Goal: Information Seeking & Learning: Check status

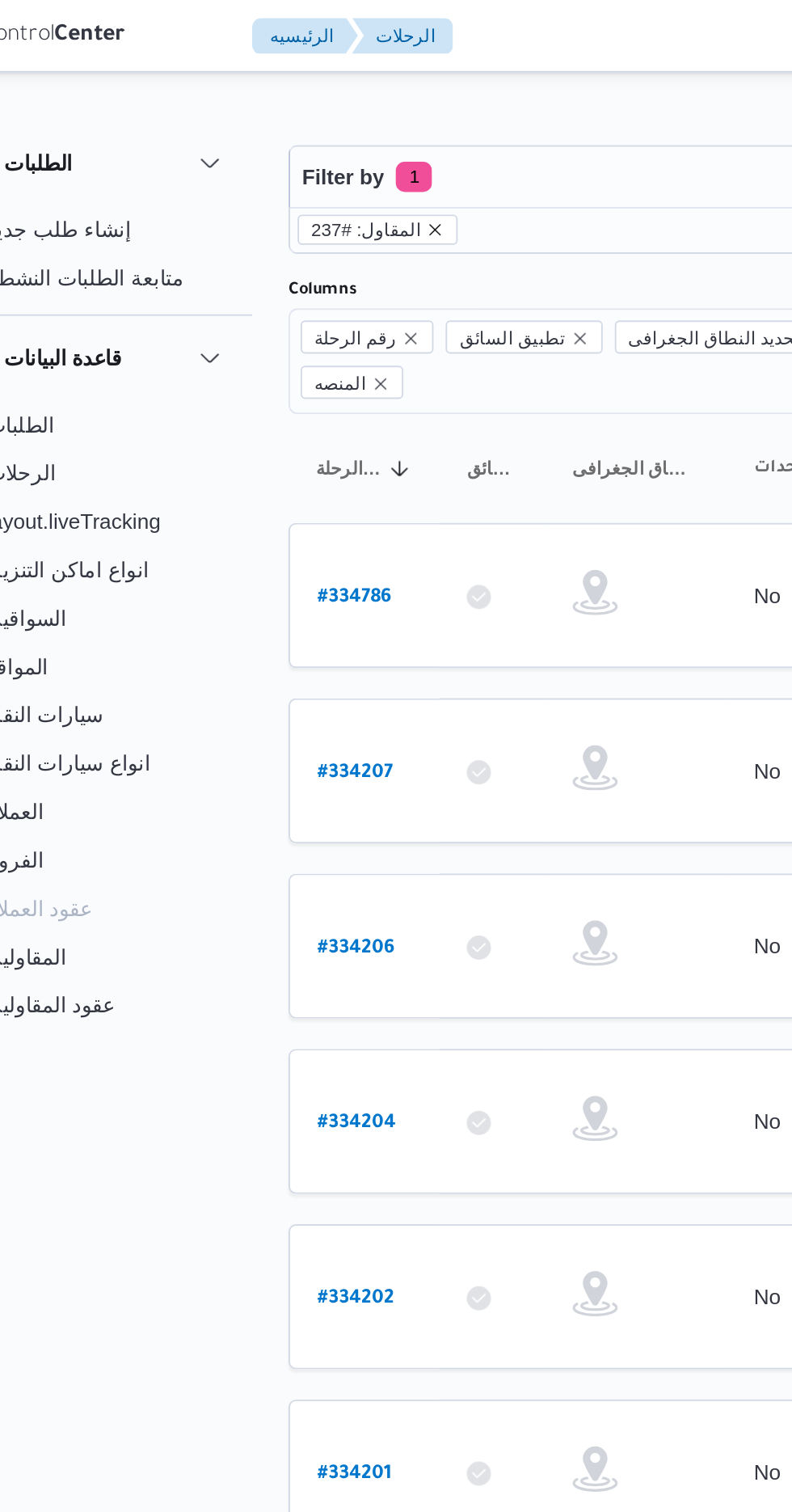
click at [286, 122] on icon "remove selected entity" at bounding box center [289, 123] width 7 height 7
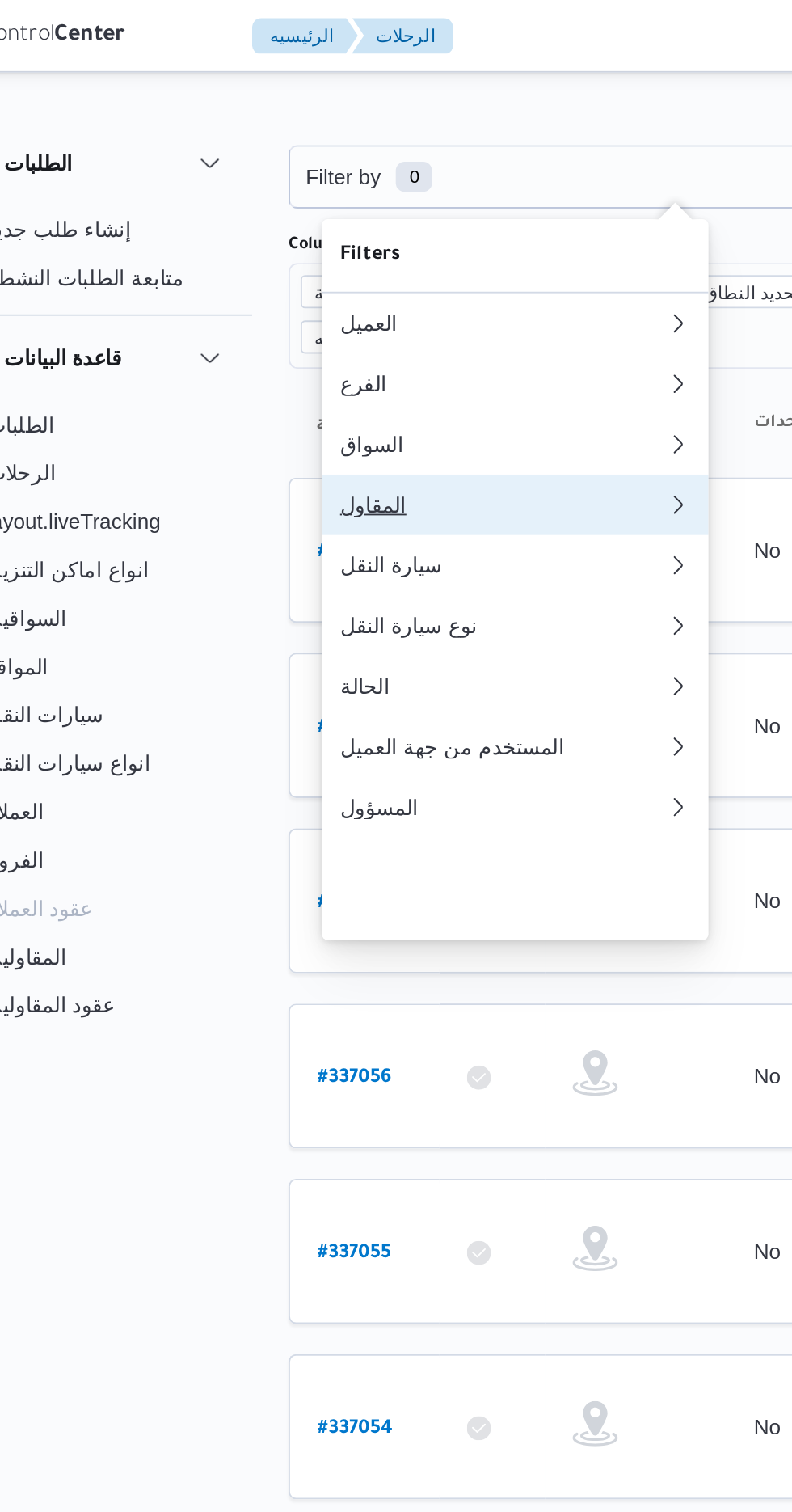
click at [336, 277] on div "المقاول" at bounding box center [321, 270] width 168 height 13
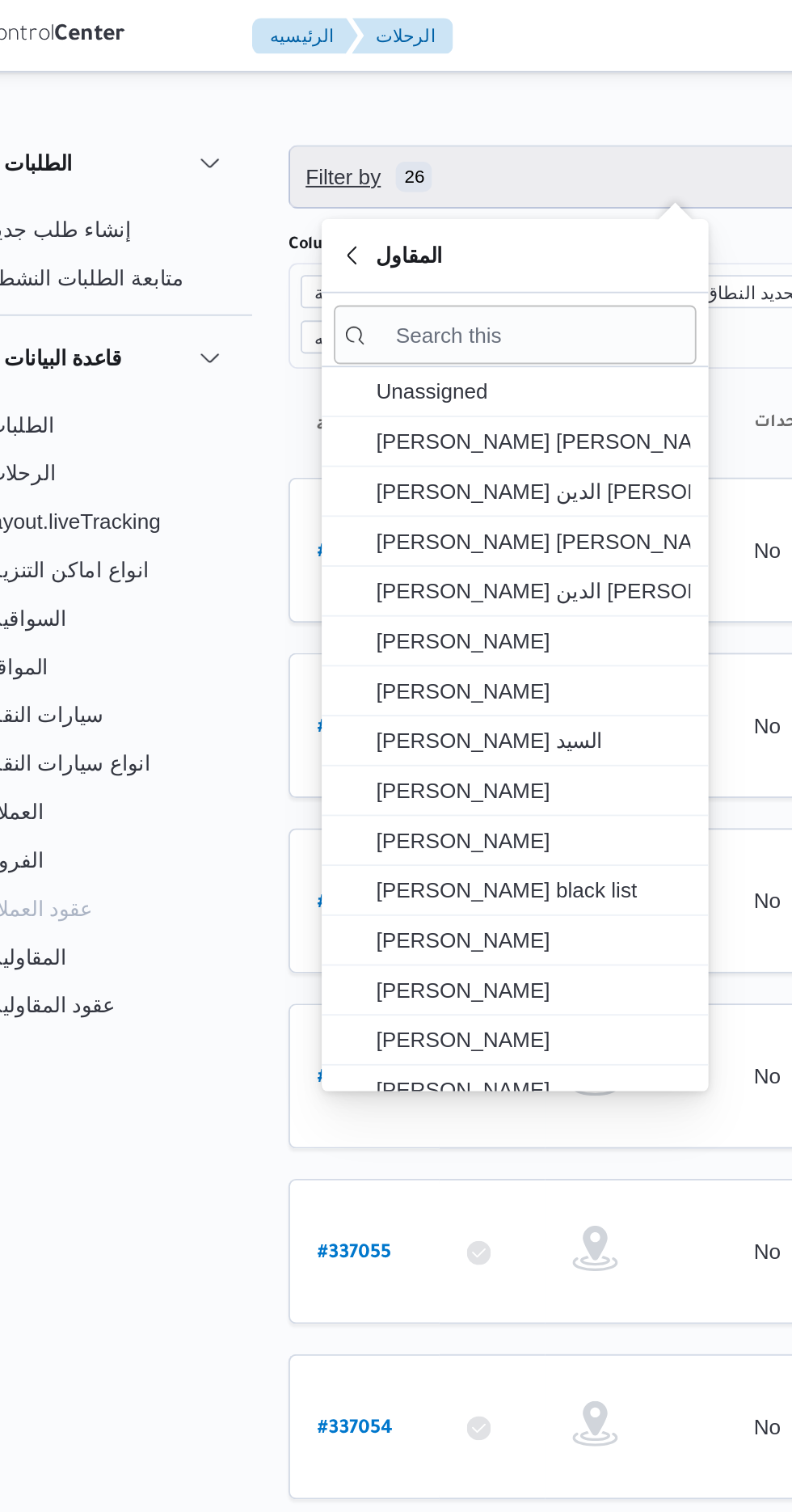
click at [369, 88] on span "Filter by 26" at bounding box center [417, 94] width 412 height 33
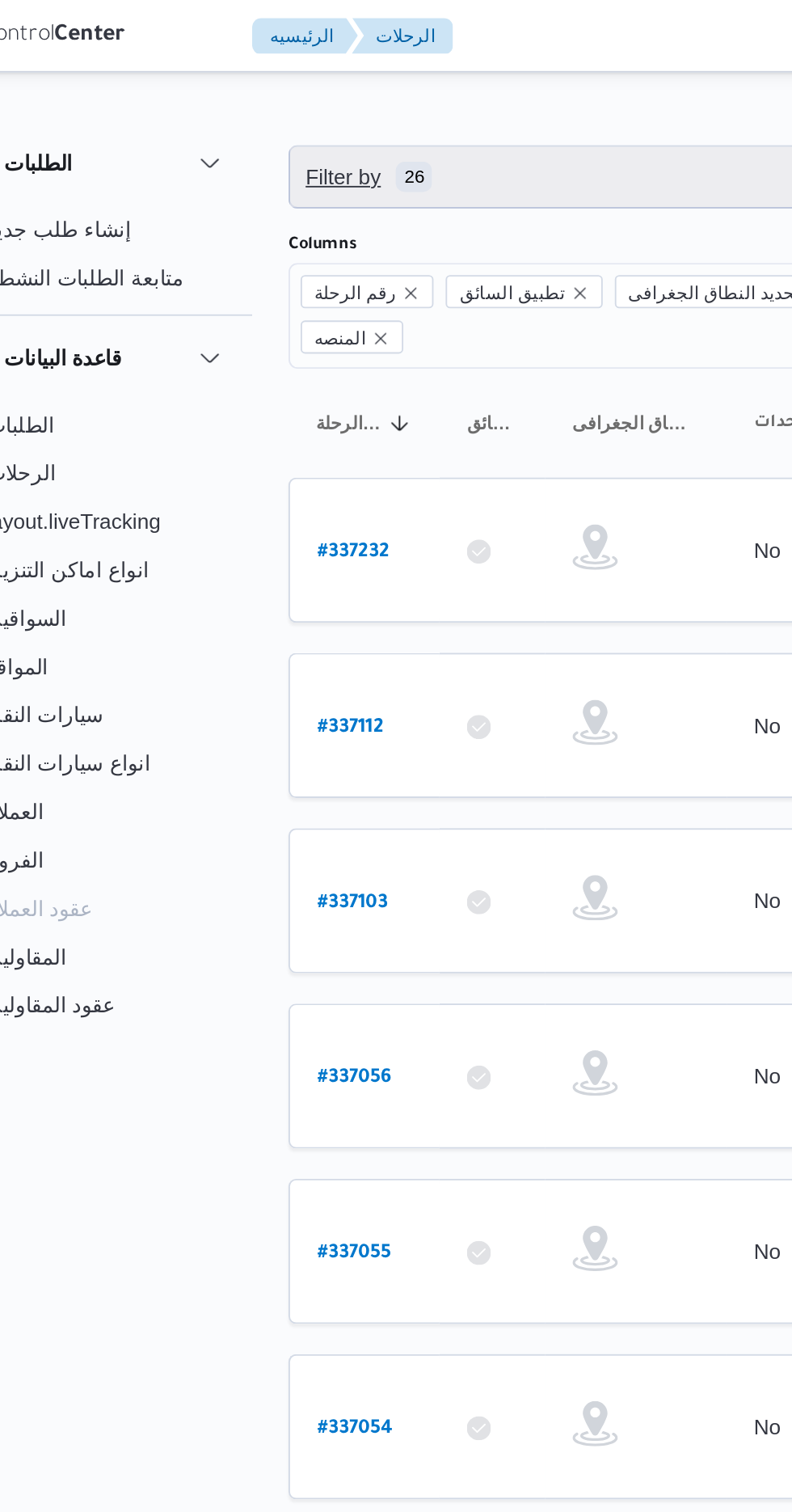
click at [366, 101] on span "Filter by 26" at bounding box center [417, 94] width 412 height 33
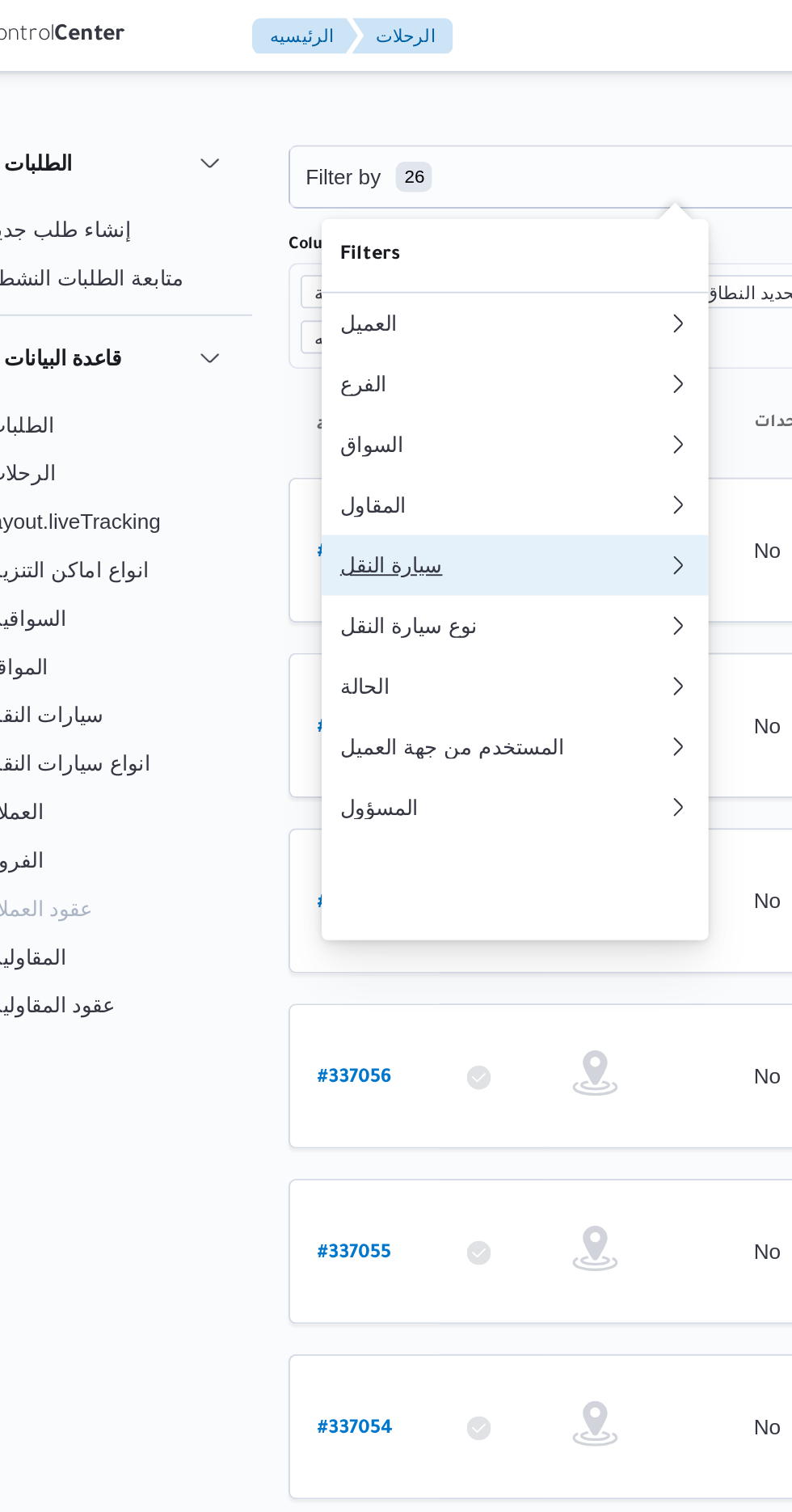
click at [347, 309] on div "سيارة النقل" at bounding box center [325, 303] width 175 height 13
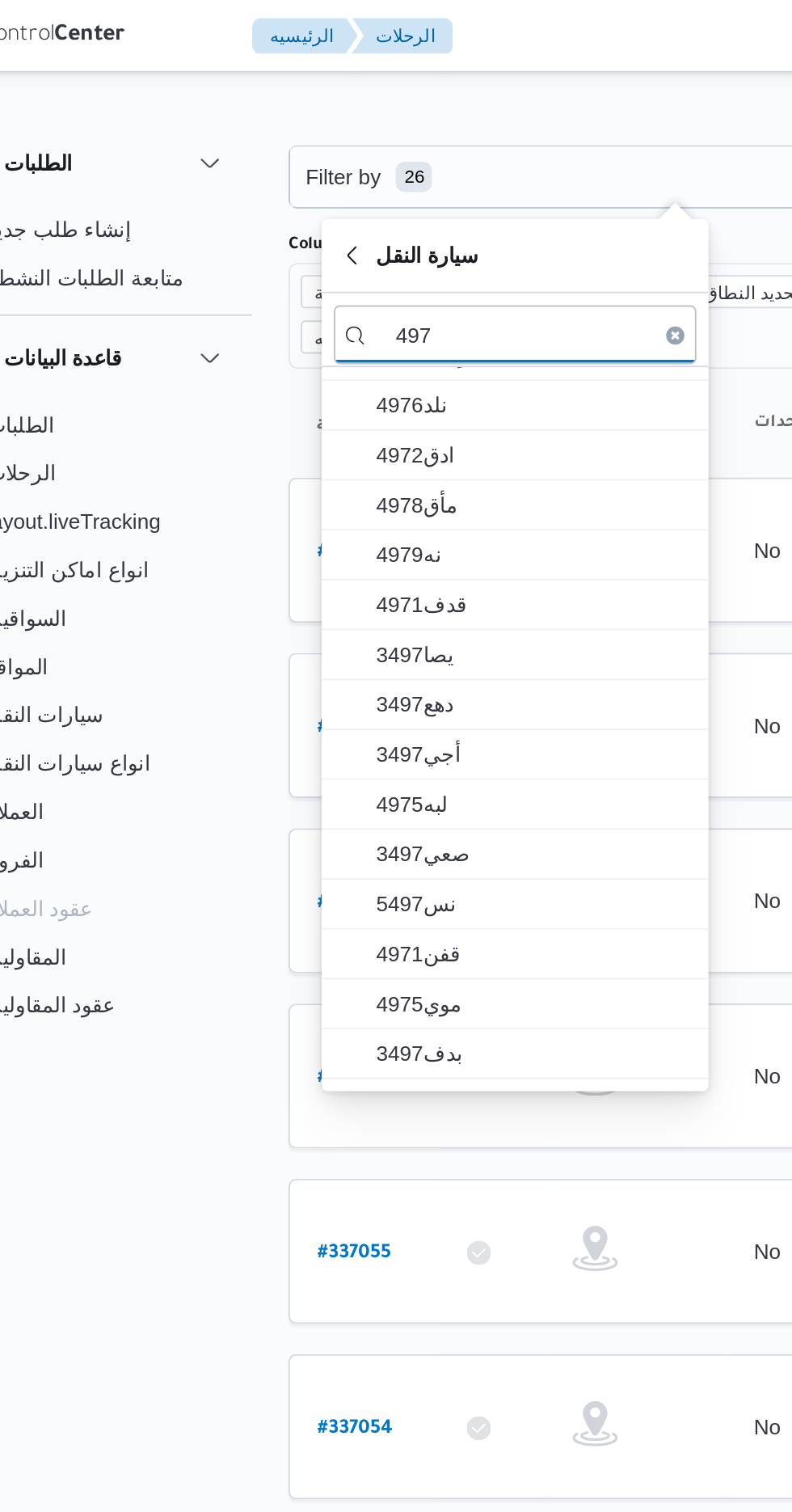
scroll to position [299, 0]
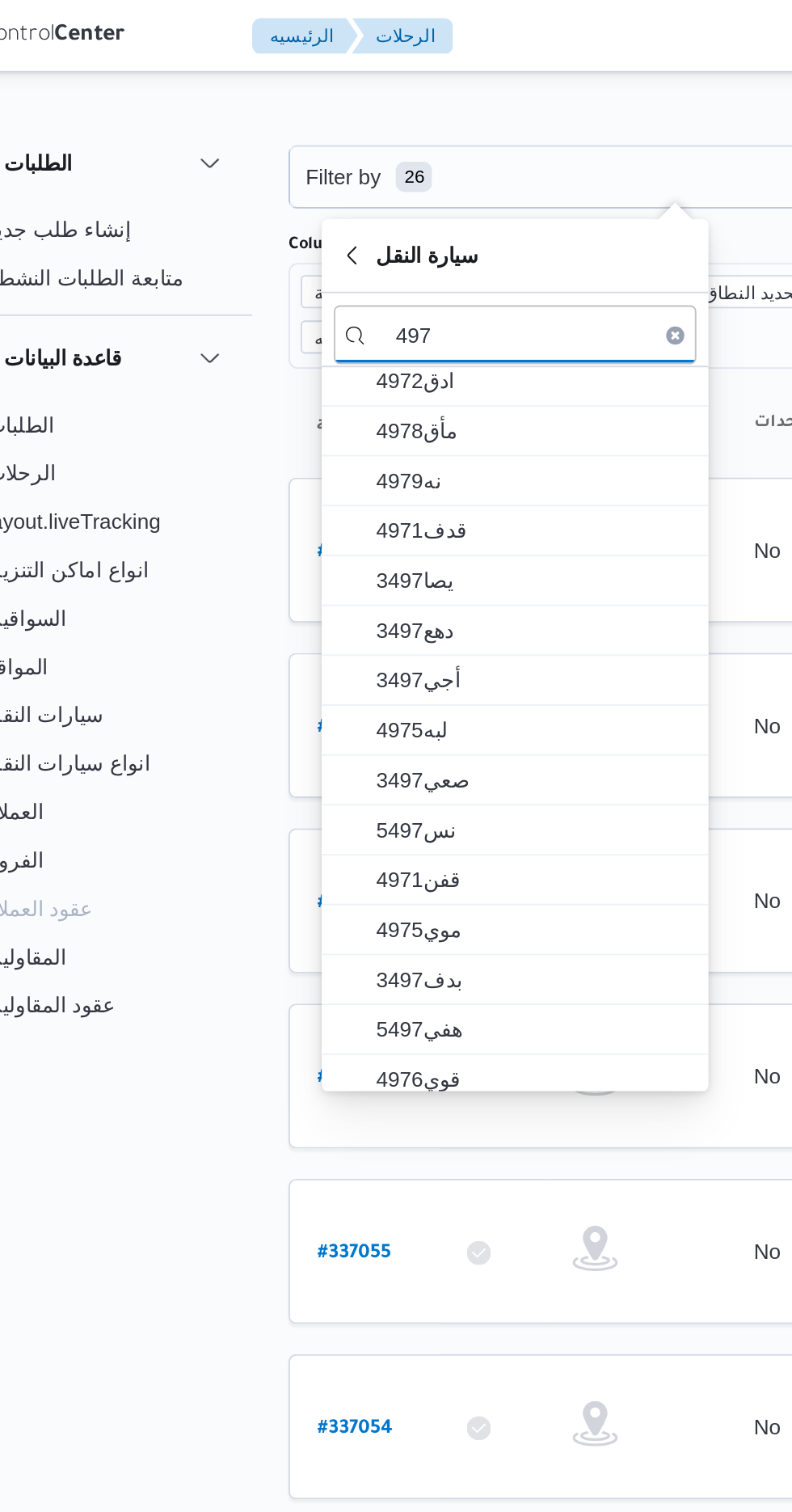
type input "497"
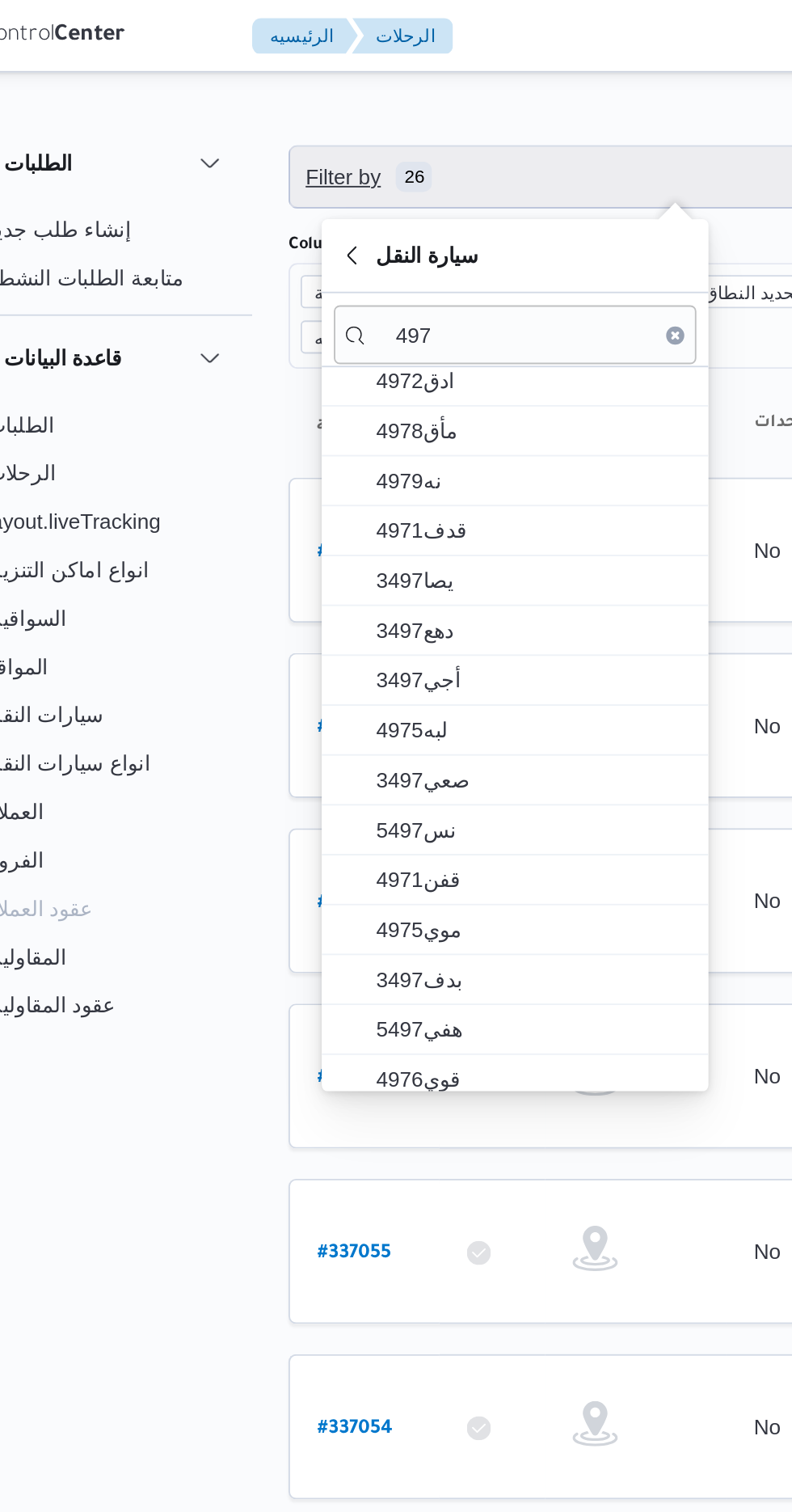
click at [378, 94] on span "Filter by 26" at bounding box center [417, 94] width 412 height 33
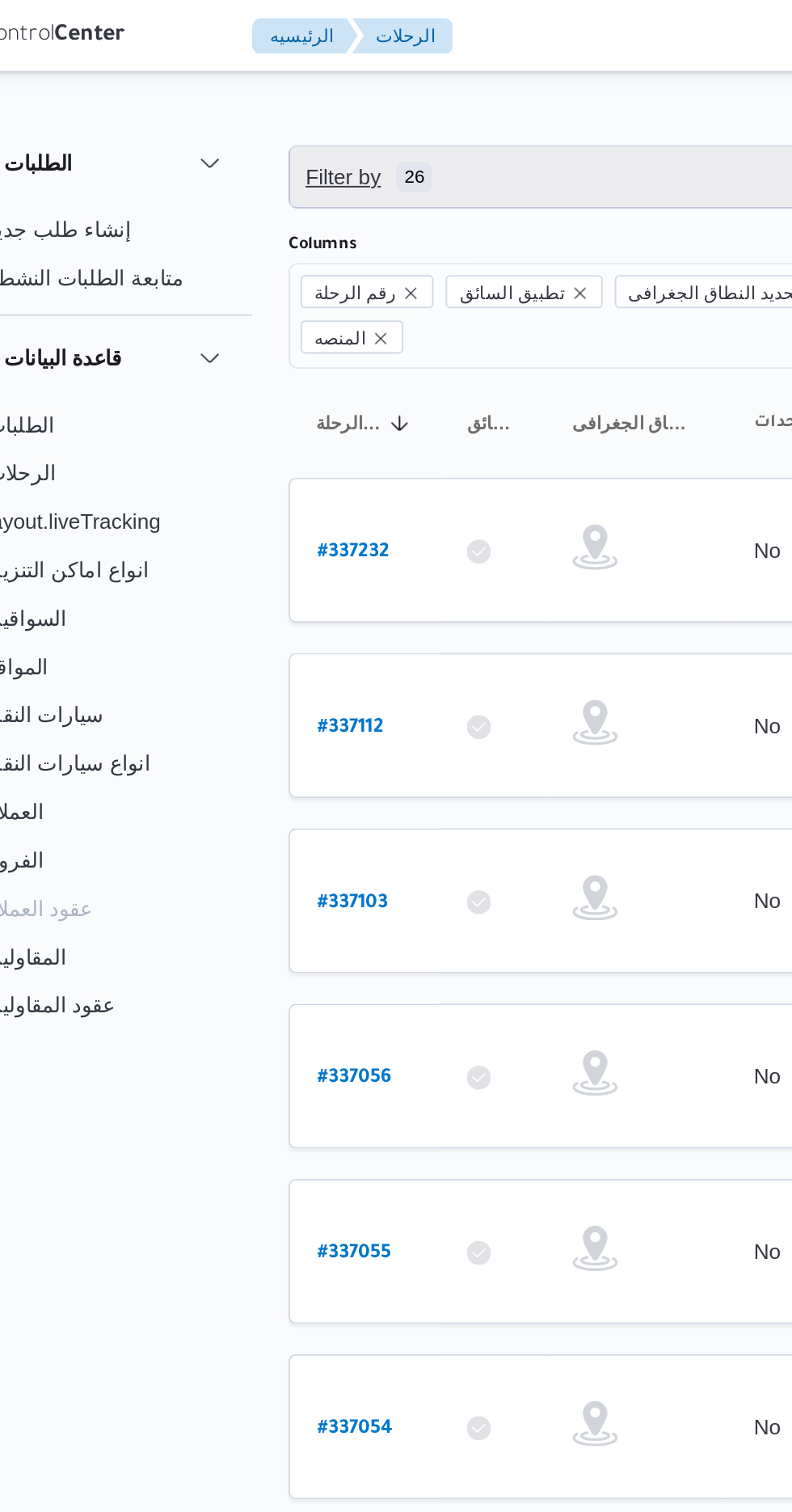
click at [393, 95] on span "Filter by 26" at bounding box center [417, 94] width 412 height 33
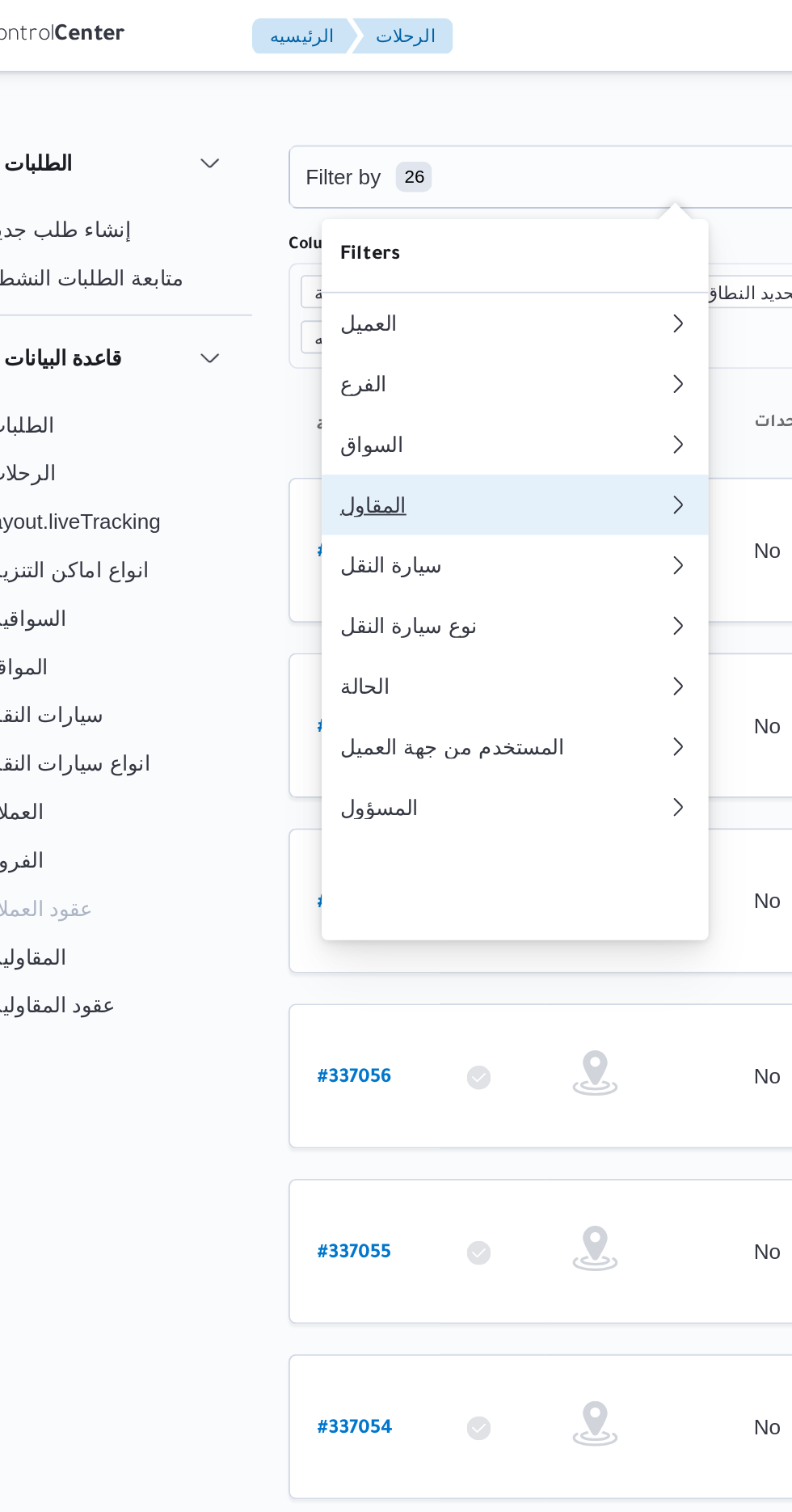
click at [355, 277] on div "المقاول" at bounding box center [321, 270] width 168 height 13
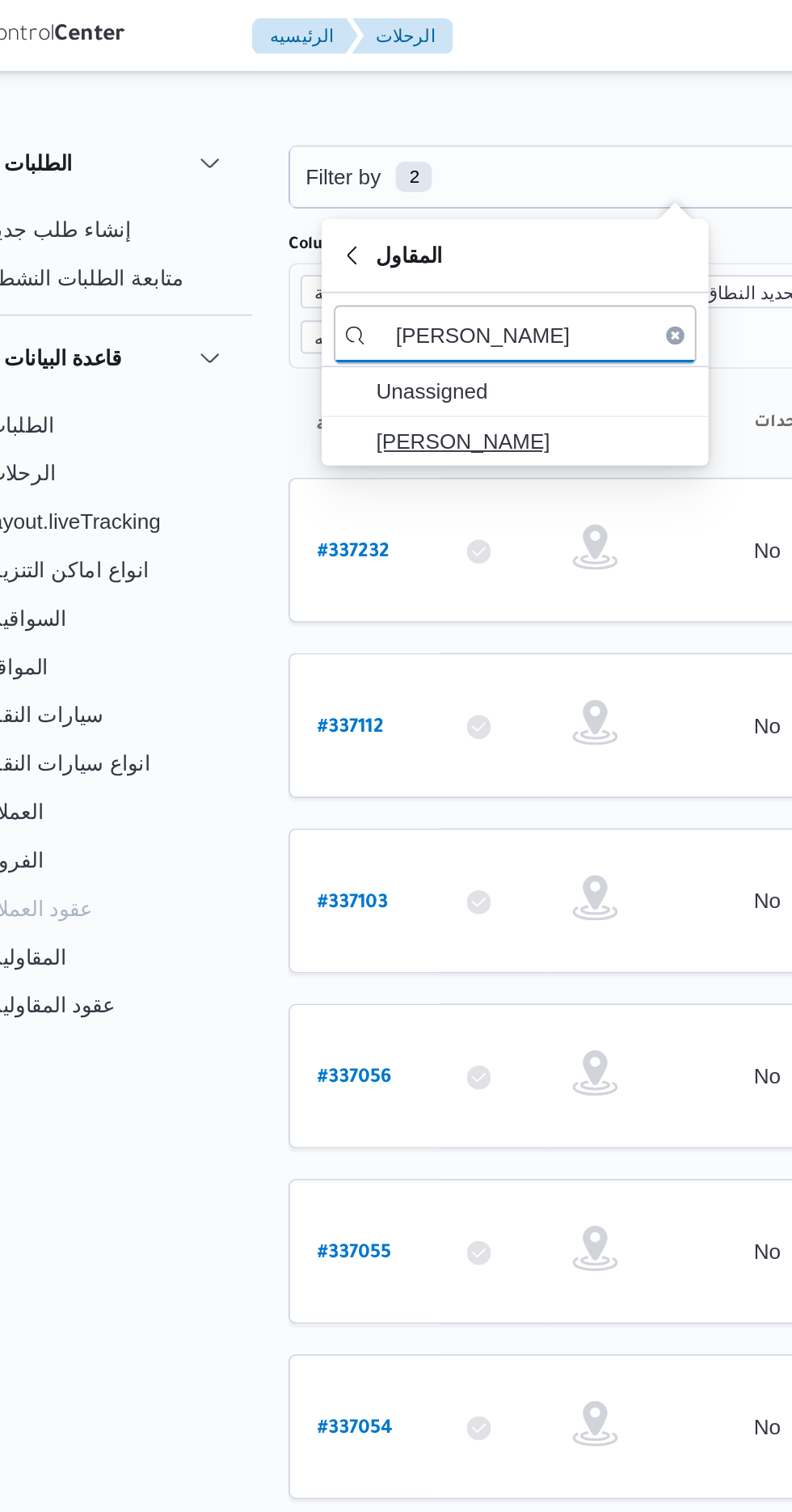
type input "[PERSON_NAME]"
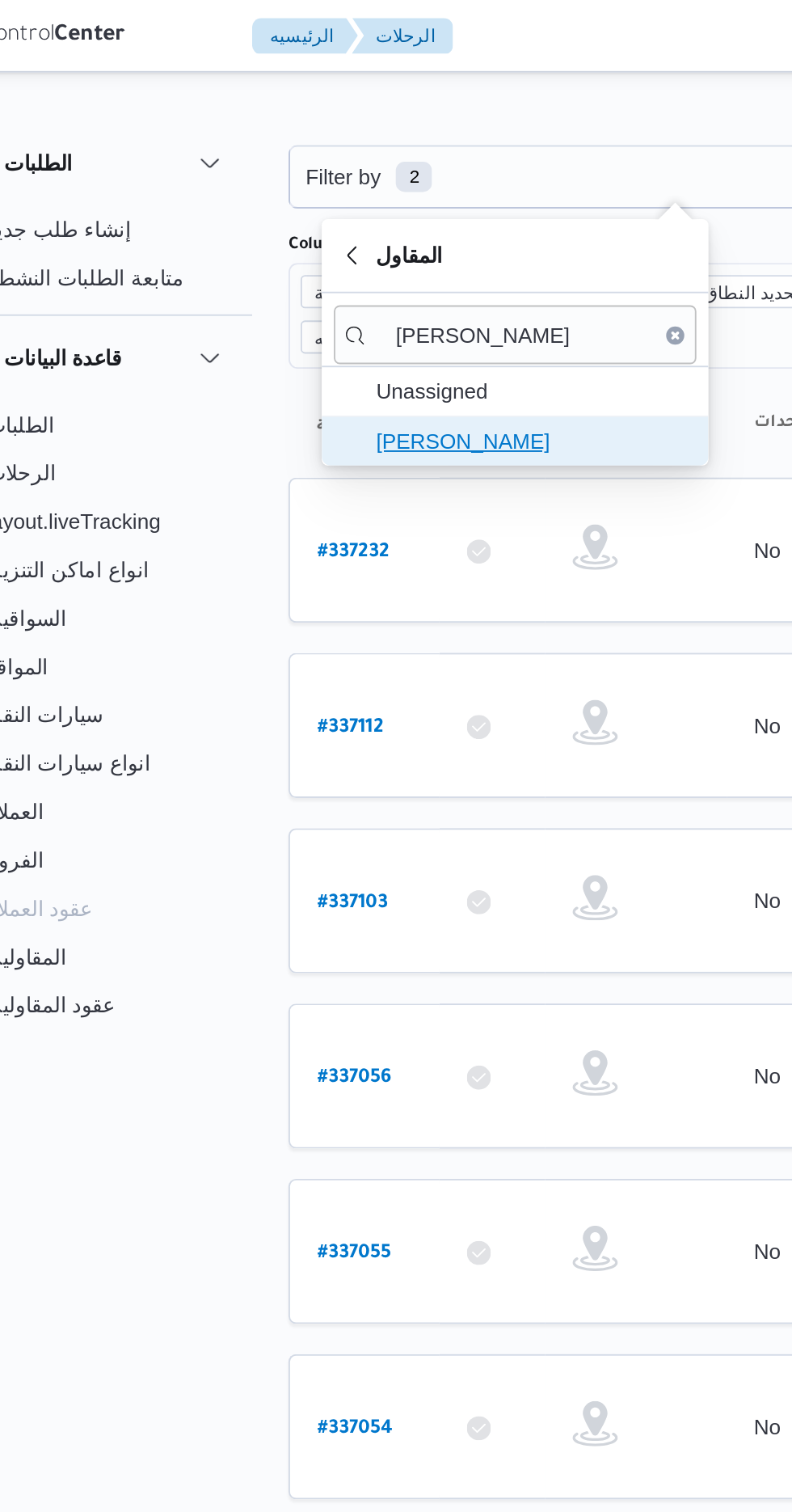
click at [375, 238] on span "[PERSON_NAME]" at bounding box center [341, 236] width 168 height 20
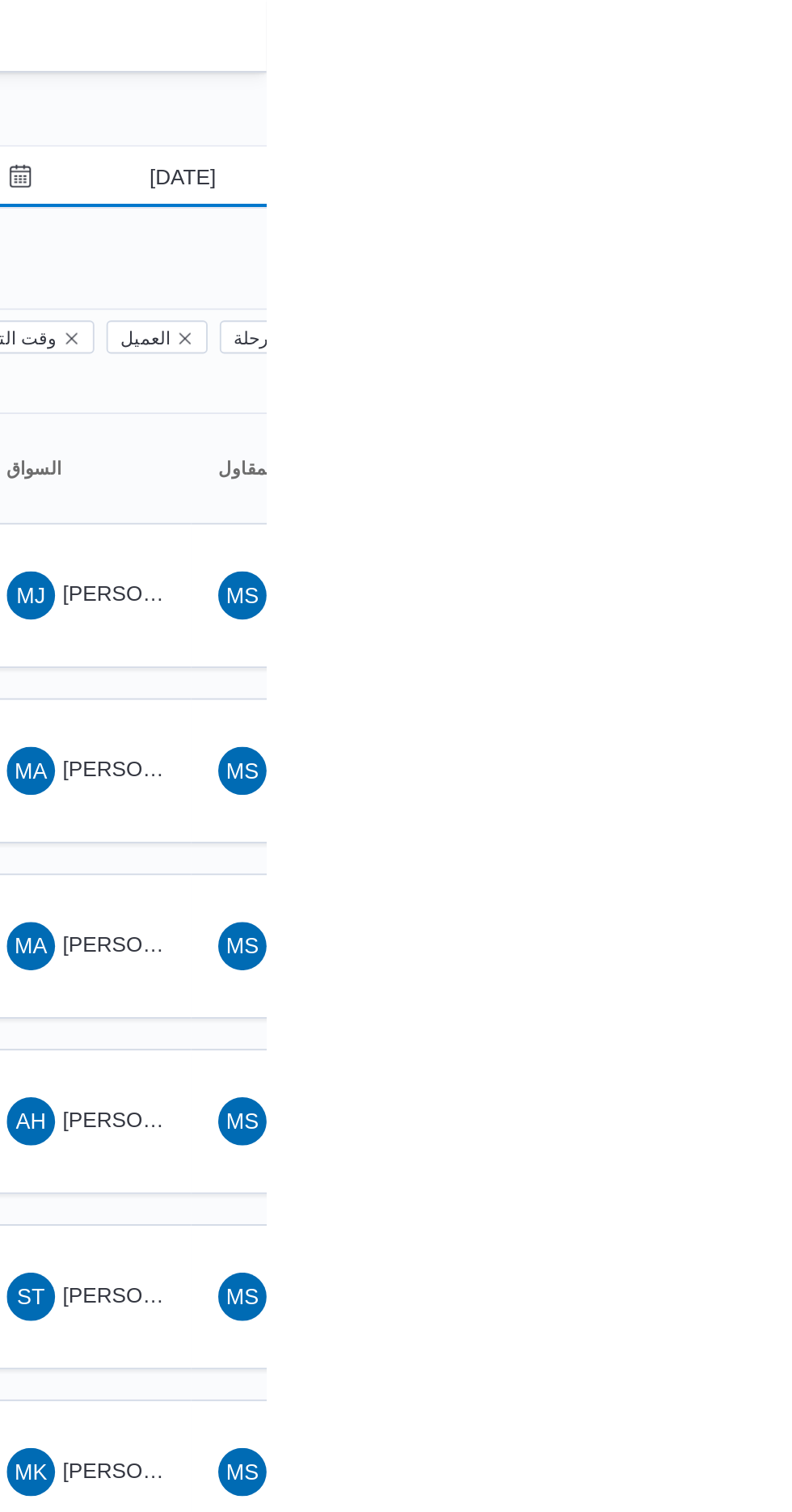
click at [770, 97] on input "[DATE]" at bounding box center [735, 94] width 183 height 33
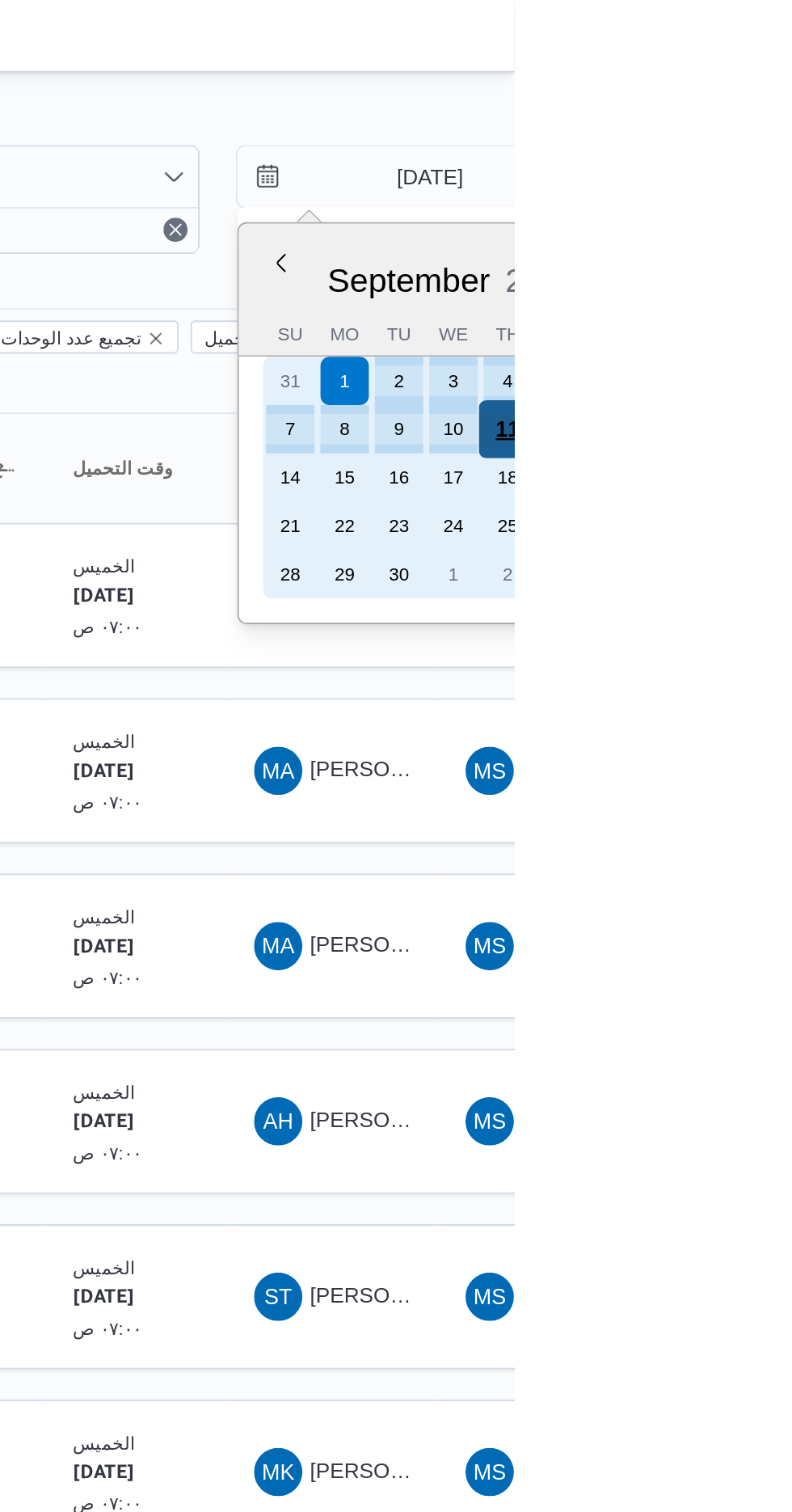
click at [790, 234] on div "11" at bounding box center [788, 229] width 31 height 31
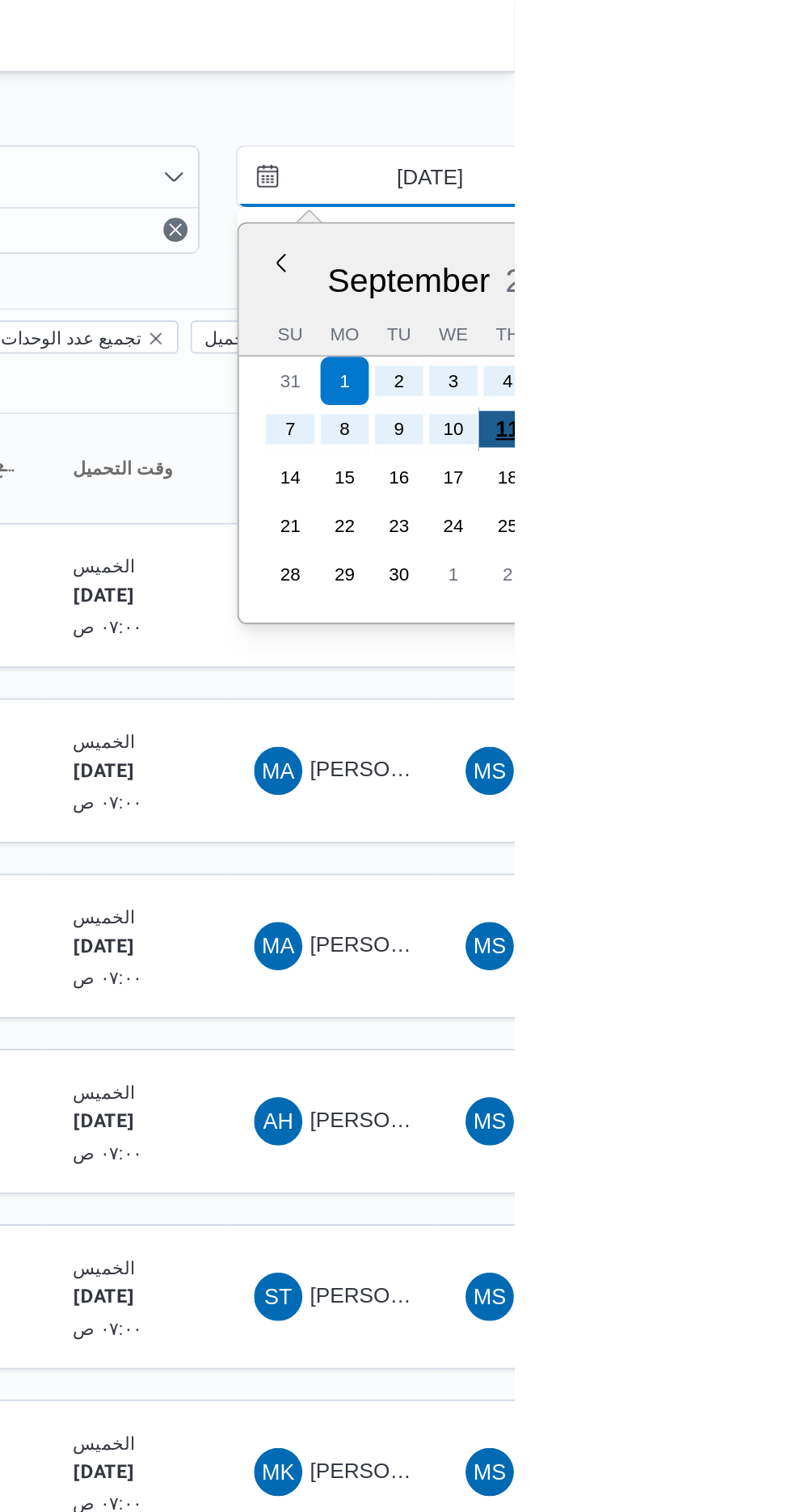
type input "[DATE]"
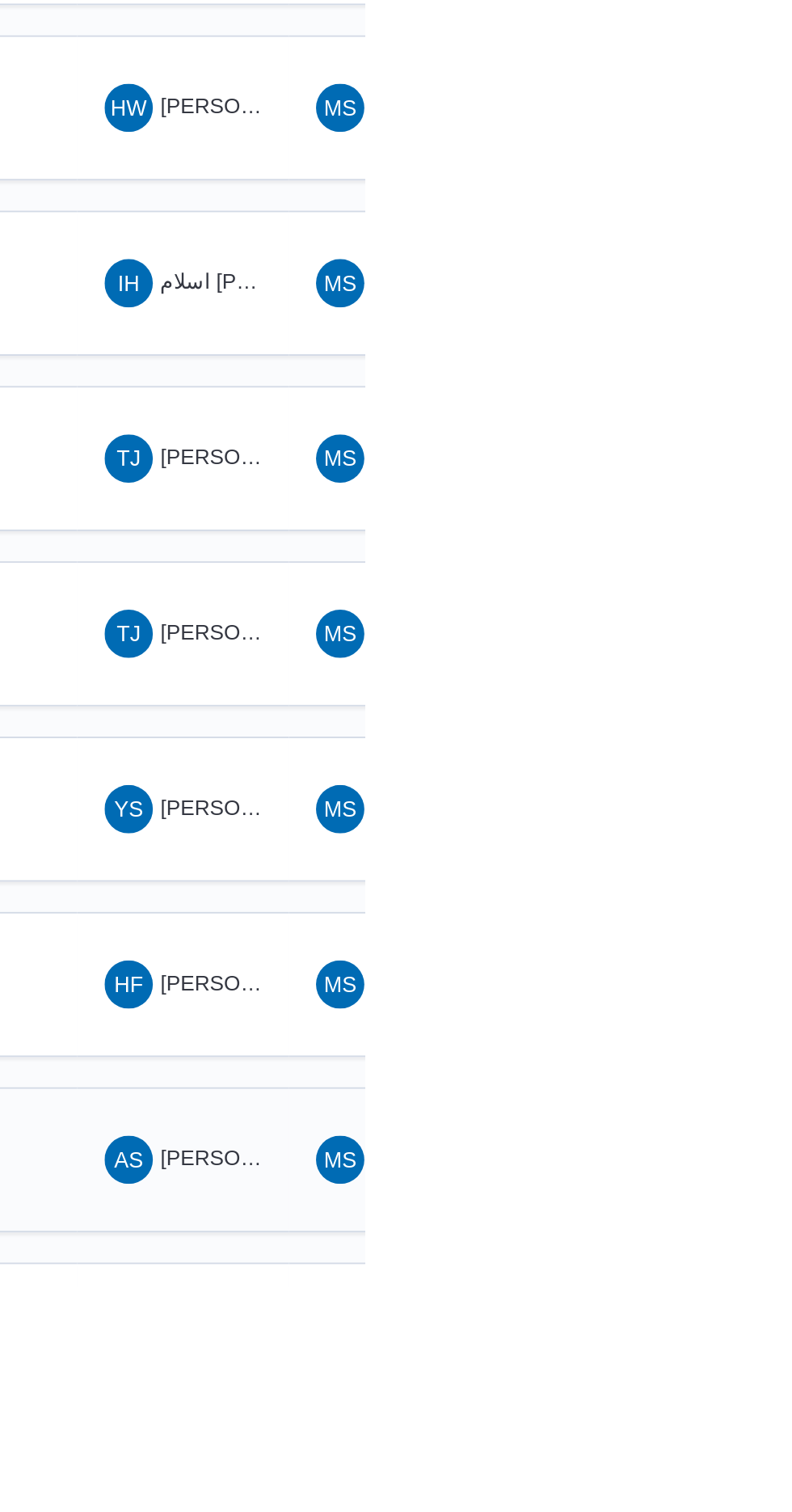
click at [705, 1437] on span "[PERSON_NAME]" at bounding box center [730, 1443] width 93 height 13
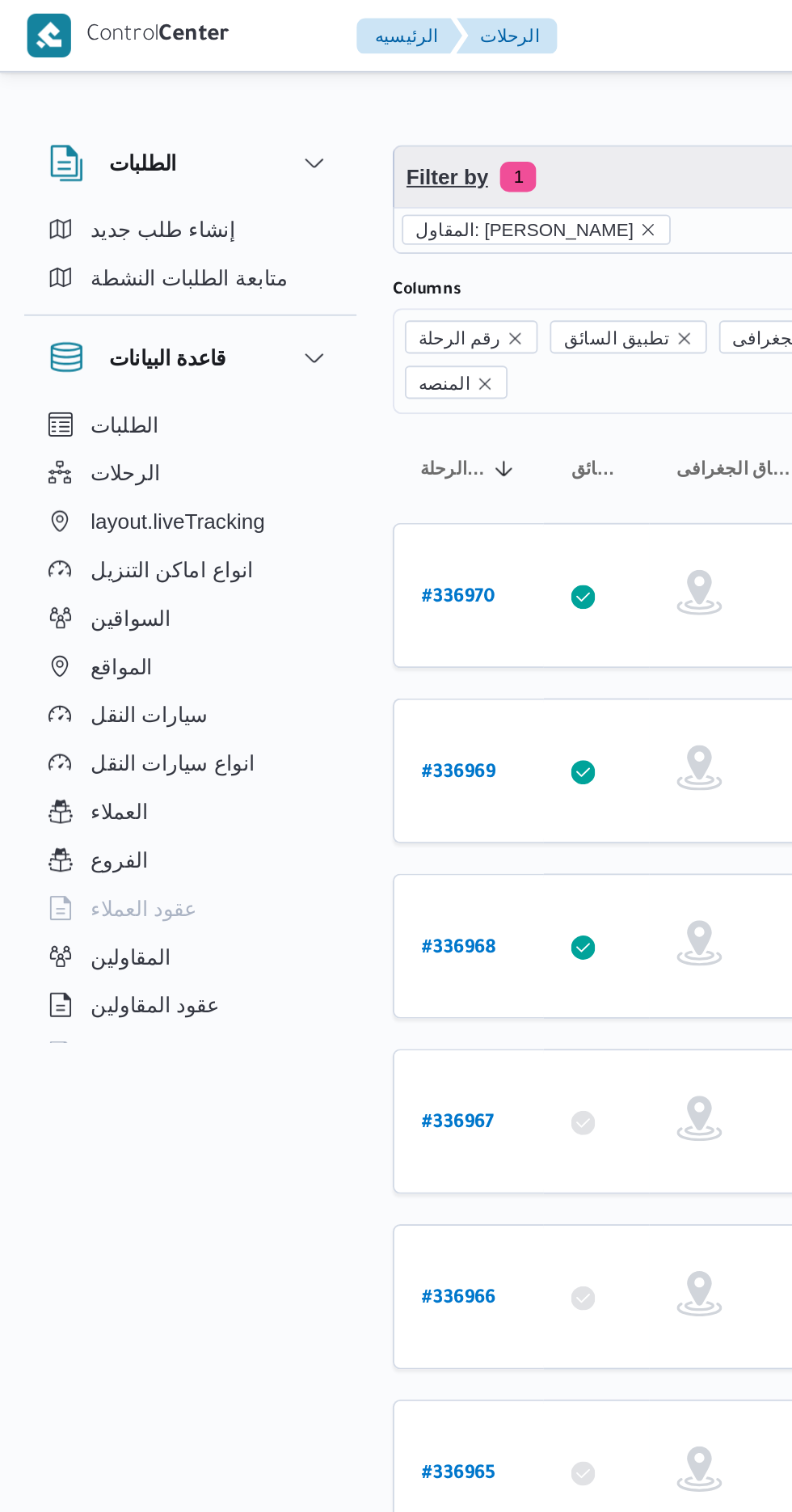
click at [371, 92] on span "Filter by 1" at bounding box center [417, 94] width 412 height 33
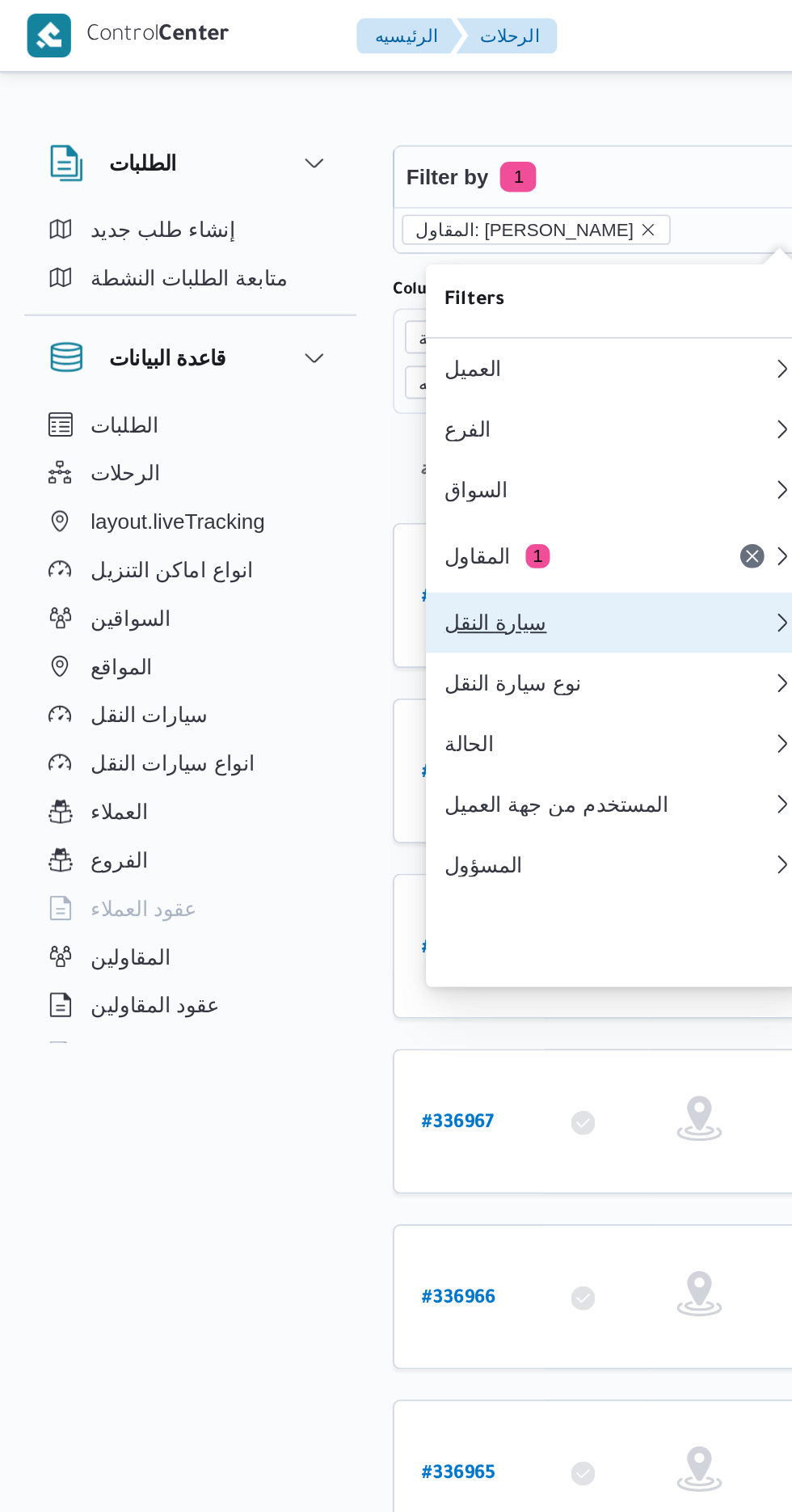
click at [320, 340] on div "سيارة النقل" at bounding box center [325, 333] width 175 height 13
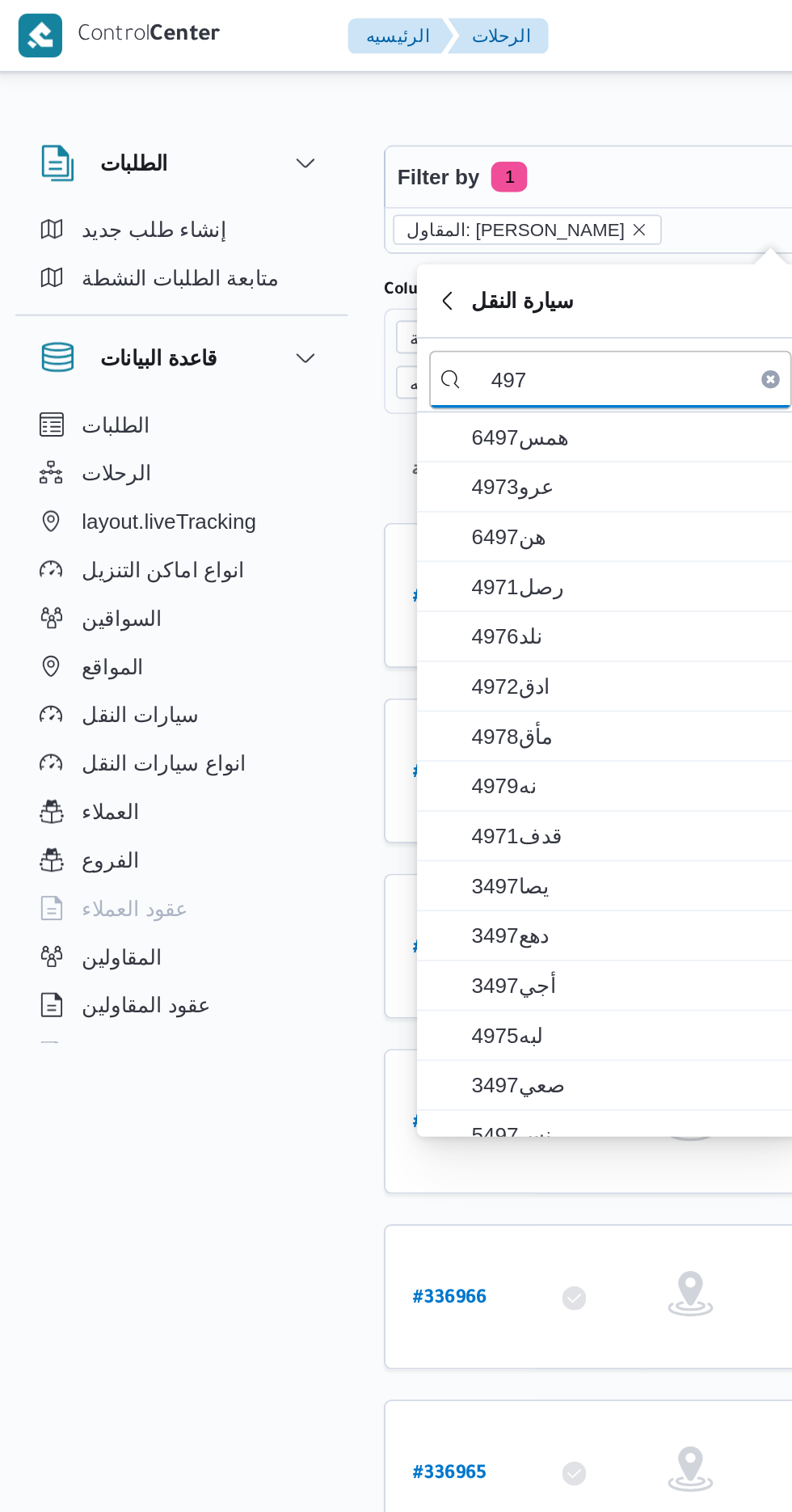
scroll to position [299, 0]
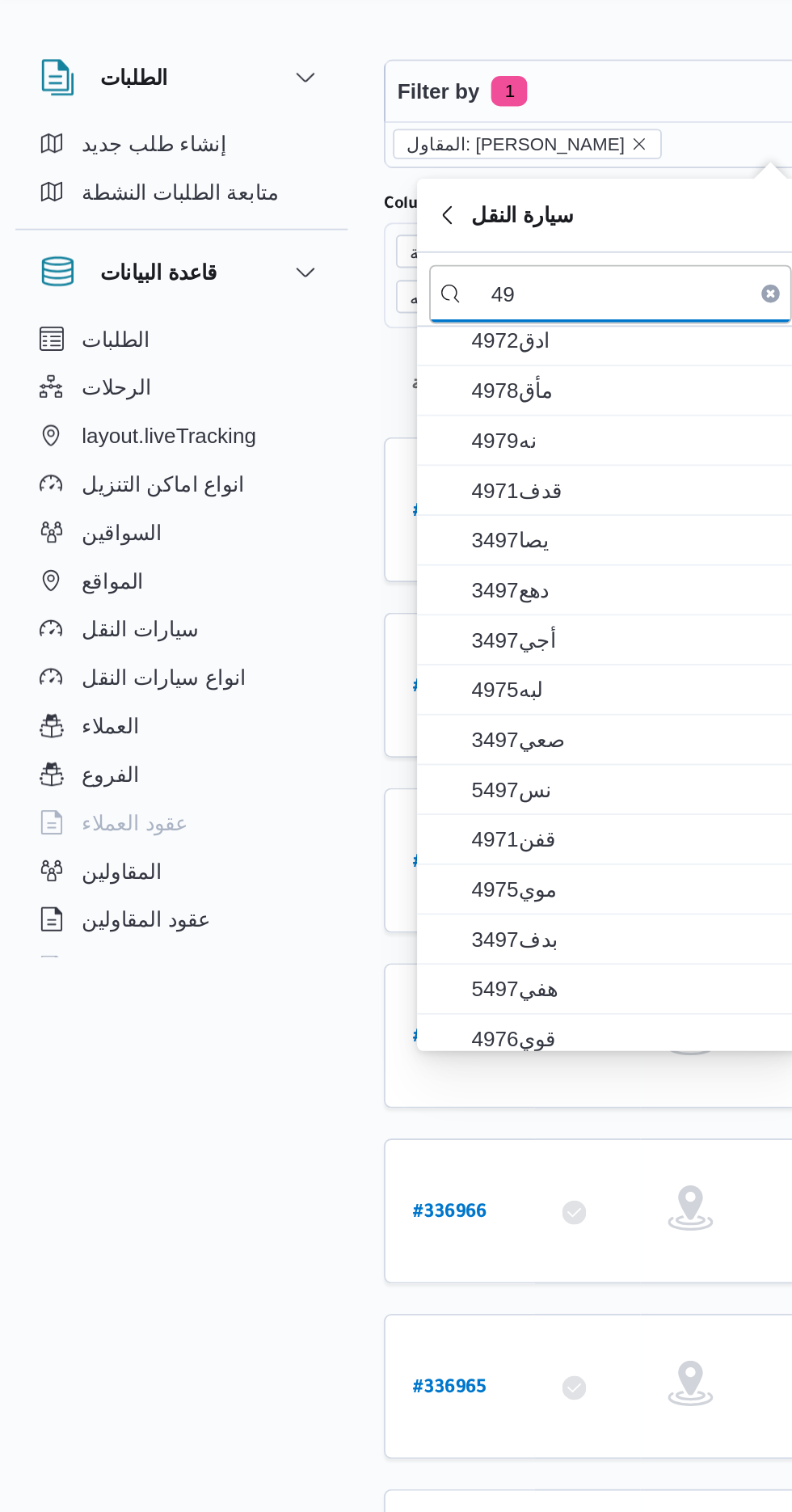
type input "4"
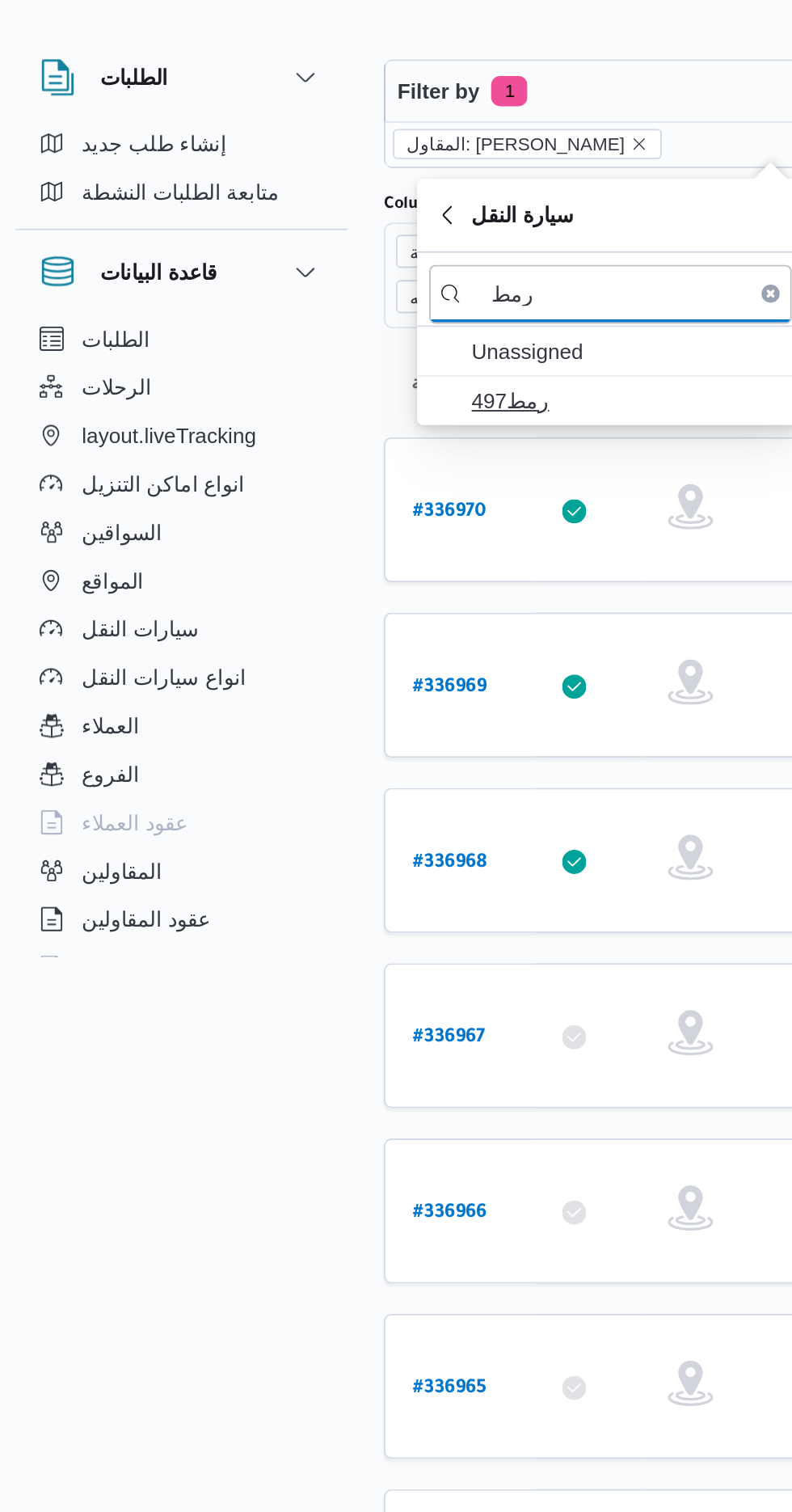
type input "رمط"
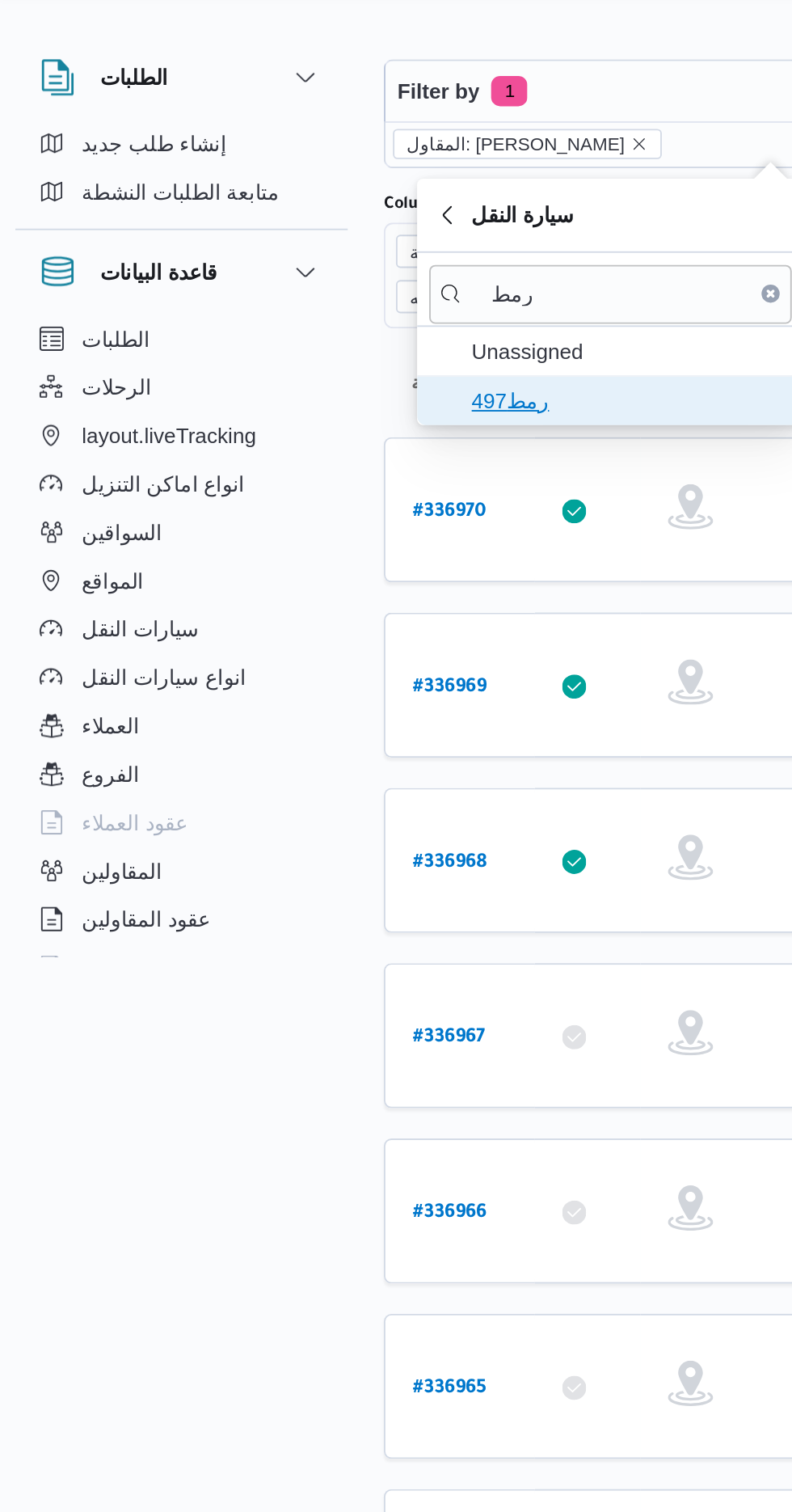
click at [328, 259] on span "رمط497" at bounding box center [341, 260] width 168 height 20
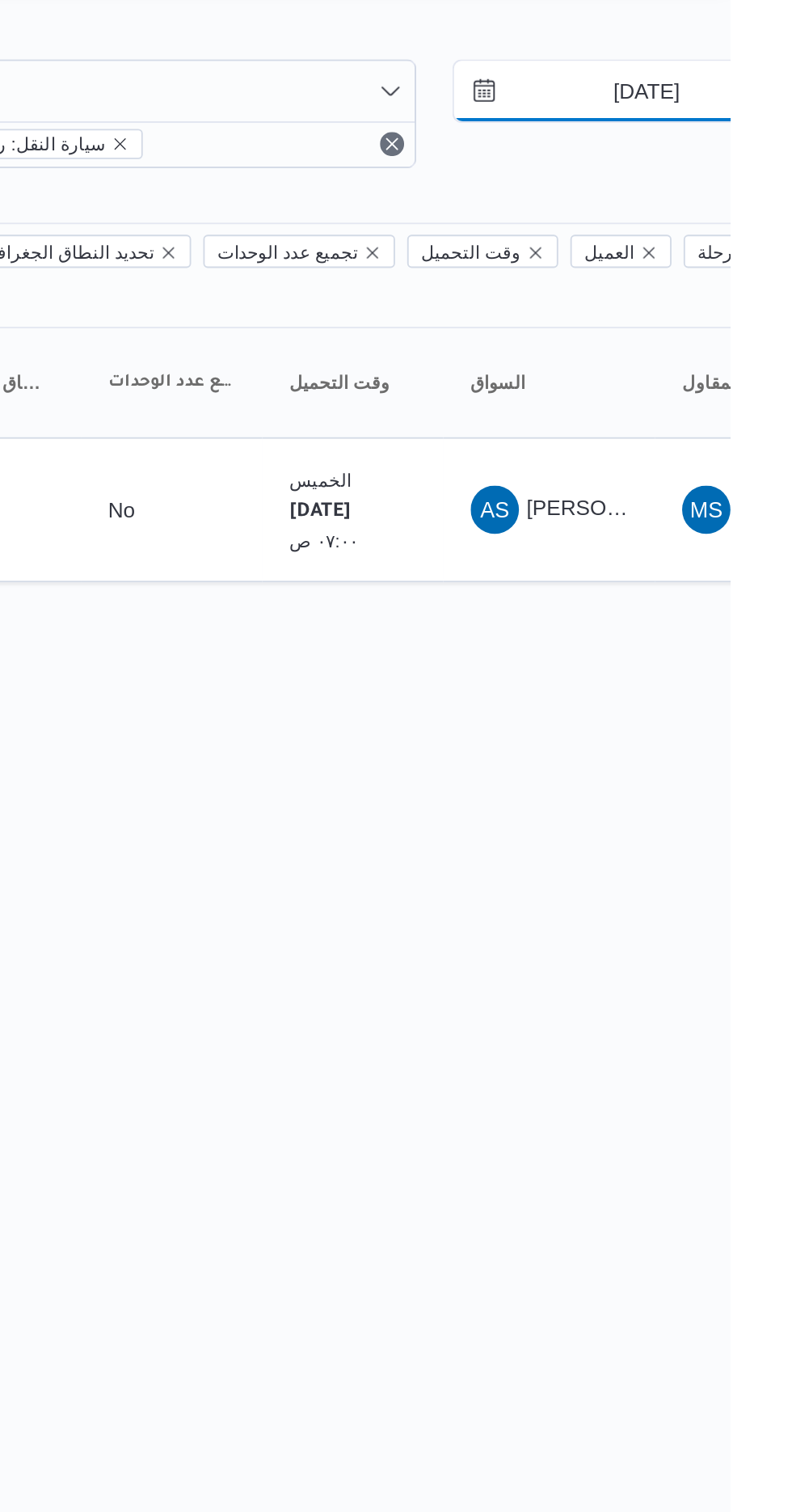
click at [736, 95] on input "[DATE]" at bounding box center [735, 94] width 183 height 33
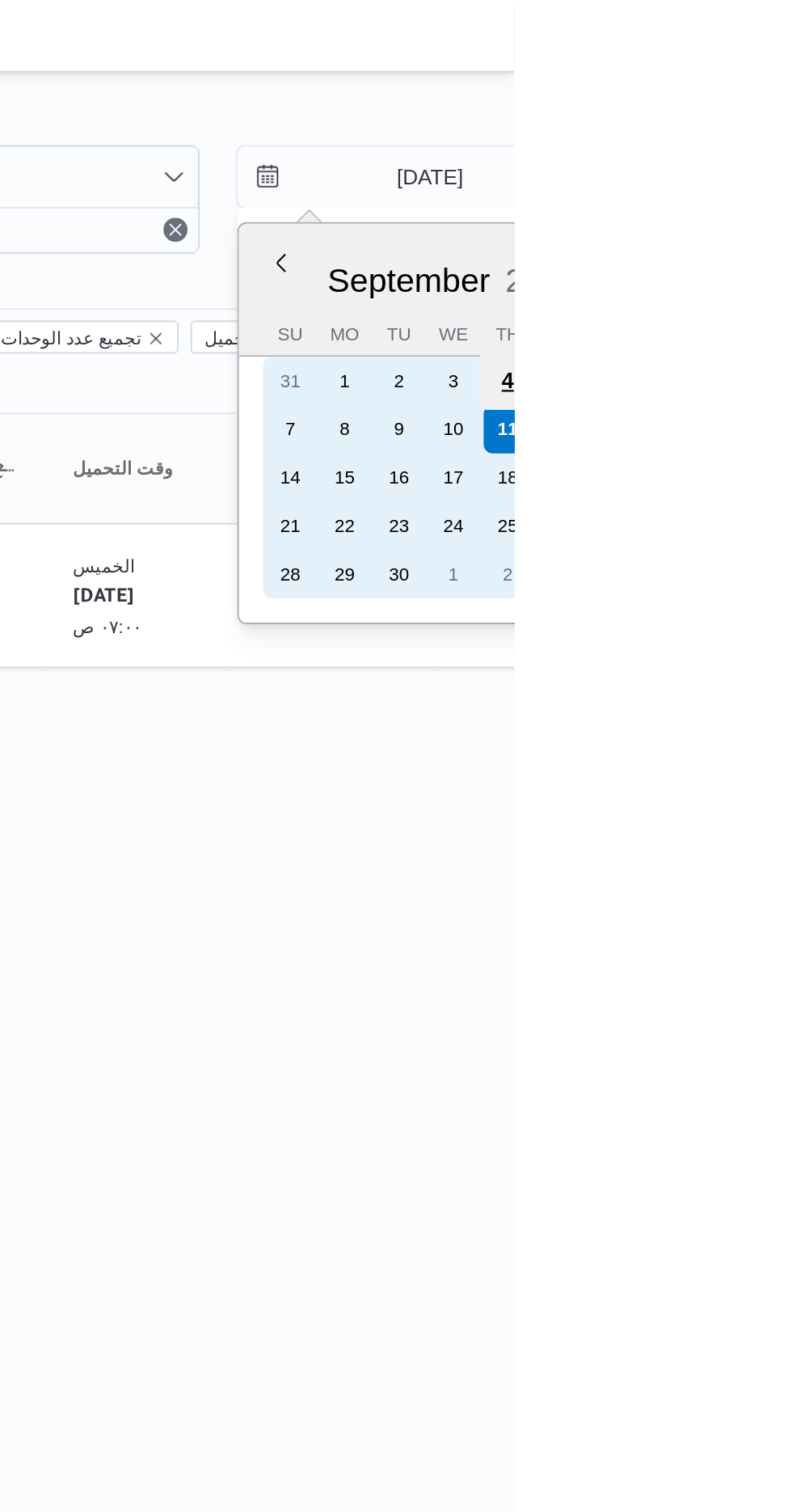
click at [789, 201] on div "4" at bounding box center [788, 203] width 31 height 31
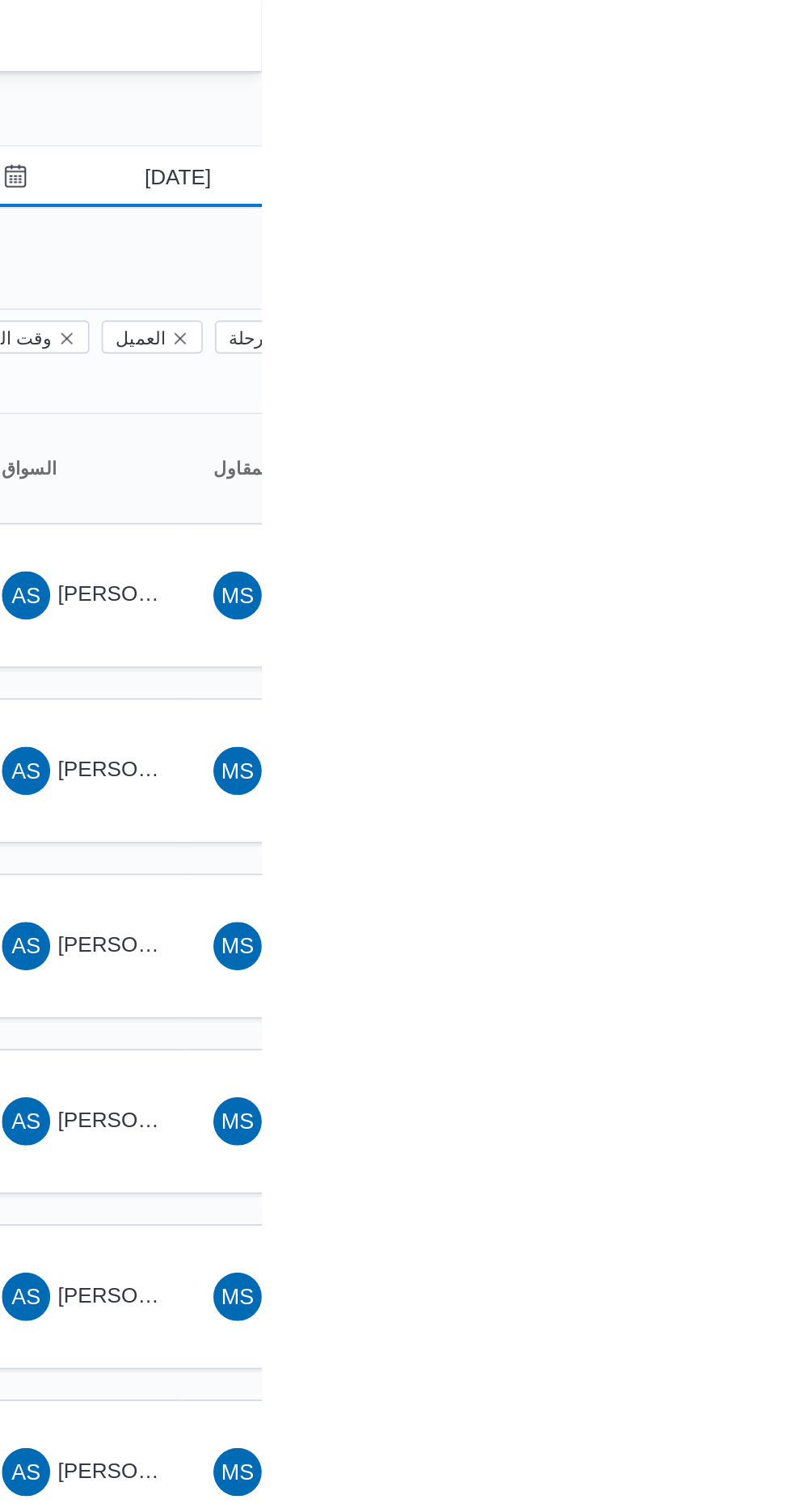
click at [754, 97] on input "[DATE]" at bounding box center [735, 94] width 183 height 33
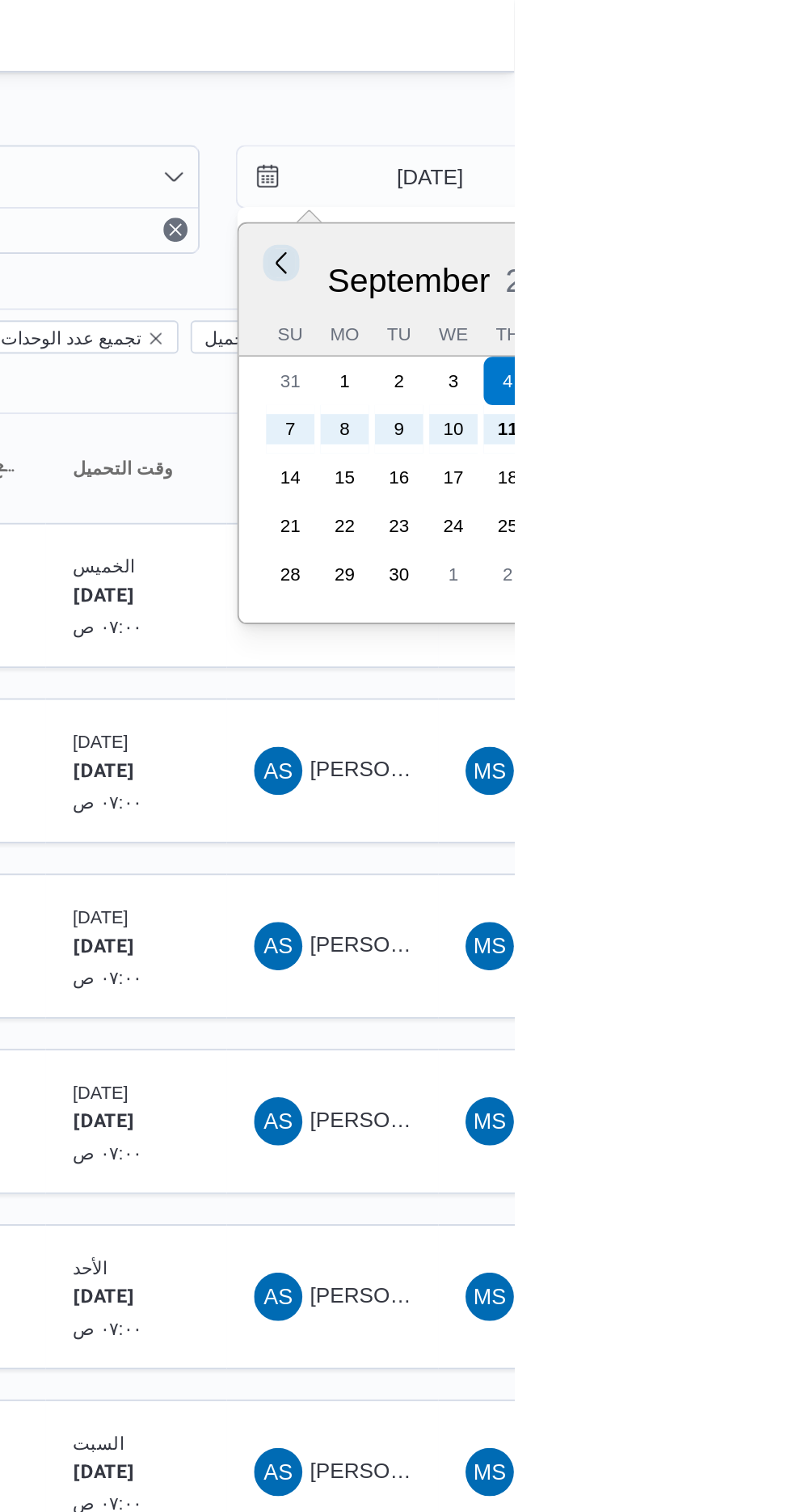
click at [666, 141] on button "Previous Month" at bounding box center [667, 140] width 16 height 16
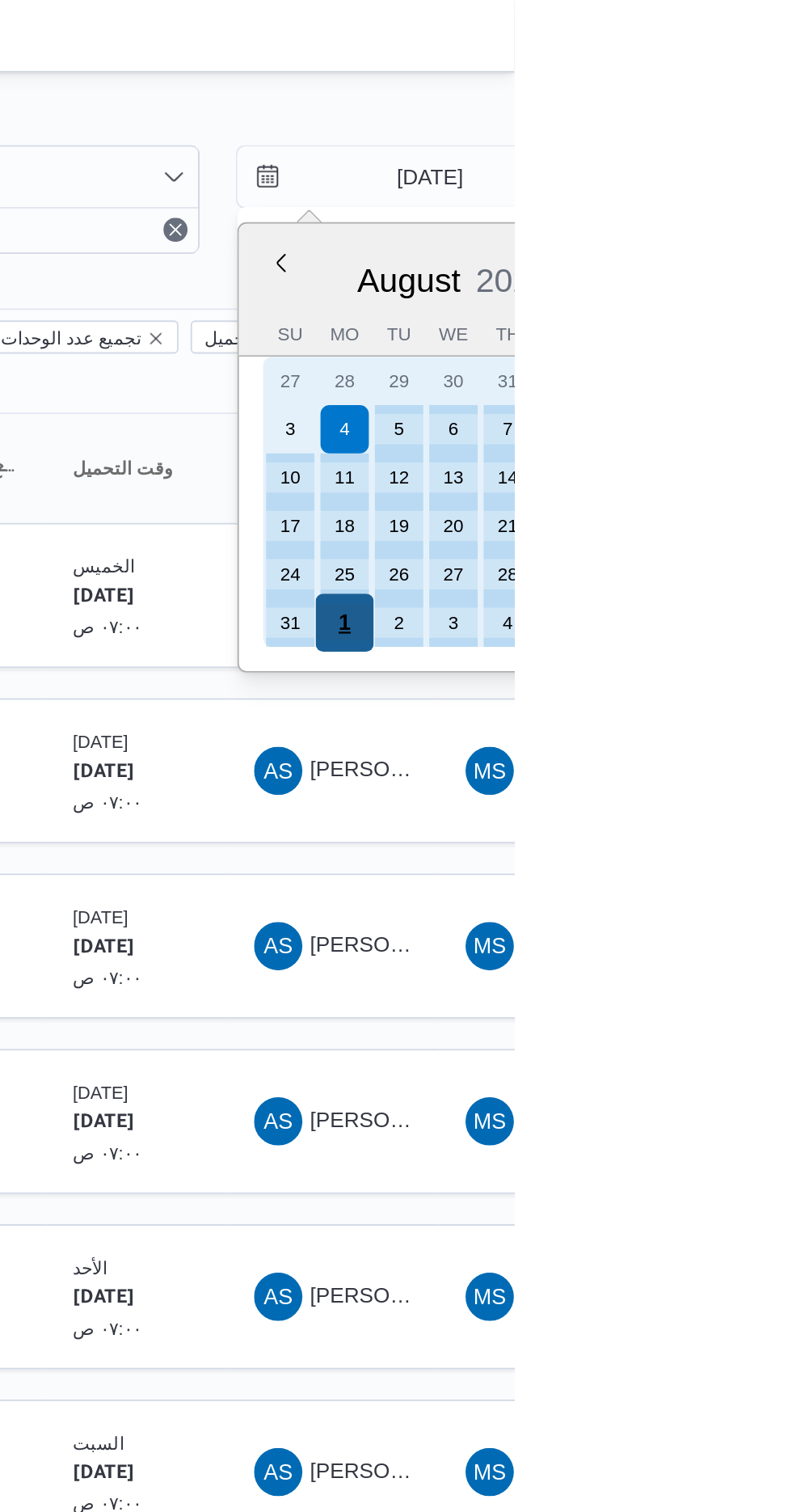
click at [701, 331] on div "1" at bounding box center [701, 332] width 31 height 31
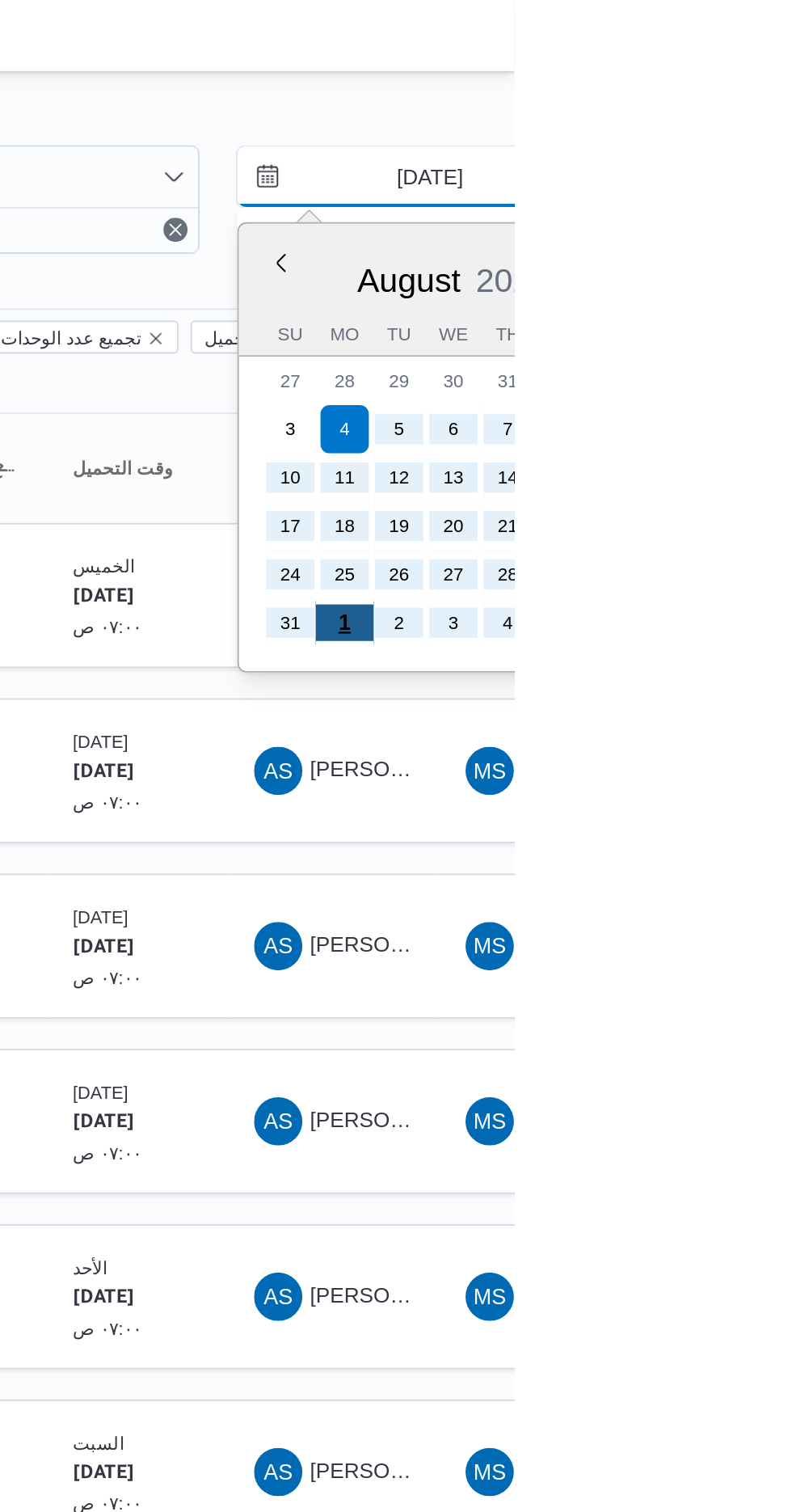
type input "[DATE]"
